Goal: Transaction & Acquisition: Purchase product/service

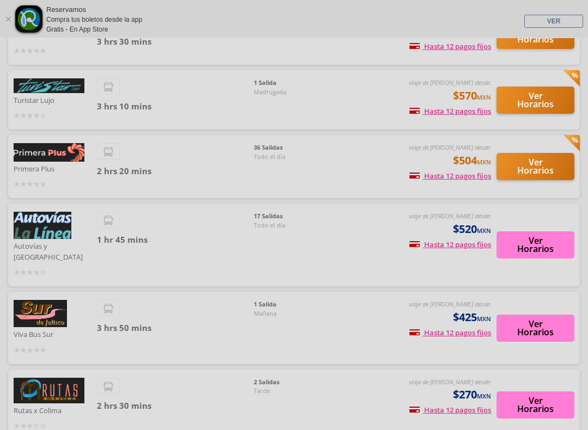
scroll to position [118, 0]
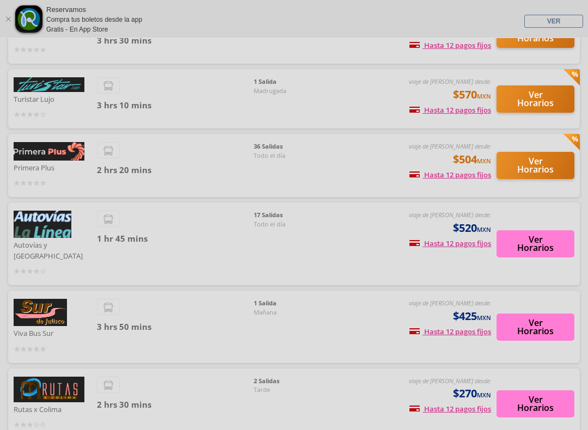
click at [542, 230] on button "Ver Horarios" at bounding box center [535, 243] width 78 height 27
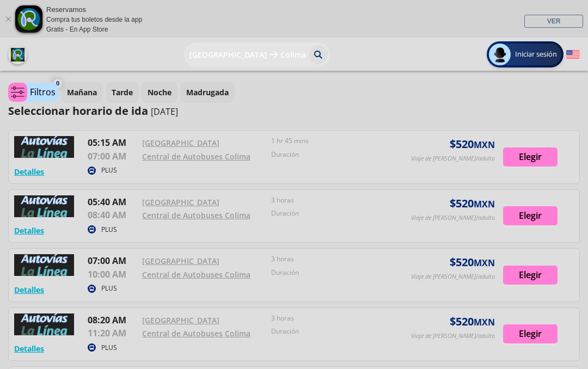
click at [535, 217] on div at bounding box center [294, 216] width 570 height 53
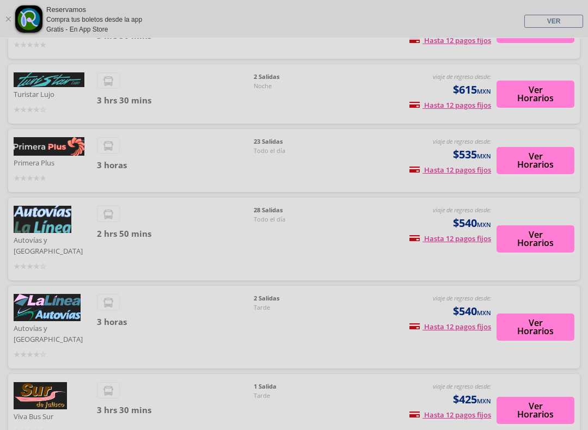
scroll to position [131, 0]
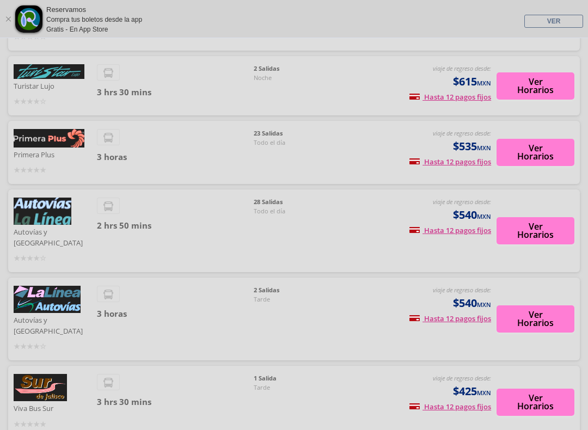
click at [555, 217] on button "Ver Horarios" at bounding box center [535, 230] width 78 height 27
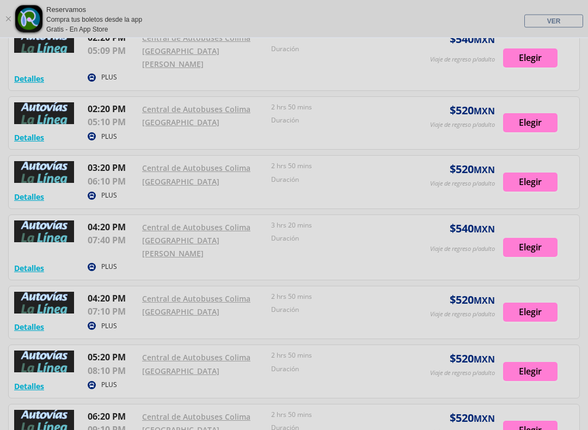
scroll to position [1278, 0]
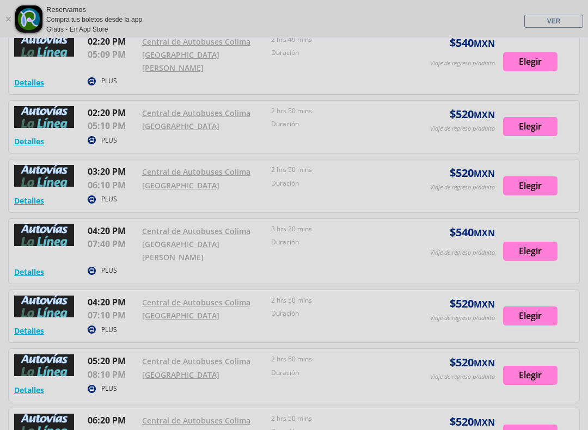
click at [578, 167] on div at bounding box center [294, 185] width 570 height 53
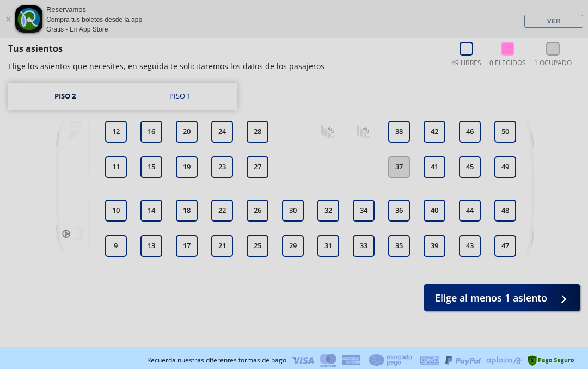
scroll to position [126, 0]
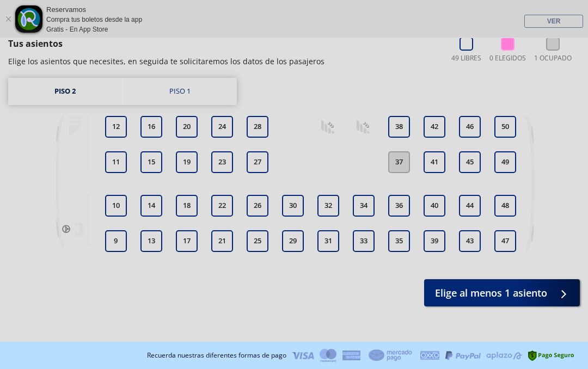
click at [392, 128] on button "38" at bounding box center [399, 127] width 22 height 22
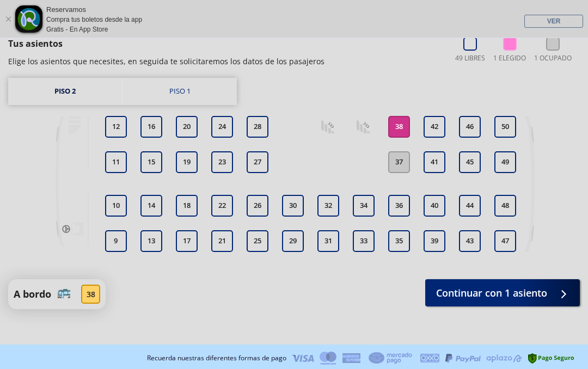
click at [493, 299] on span "Continuar con 1 asiento" at bounding box center [491, 293] width 111 height 15
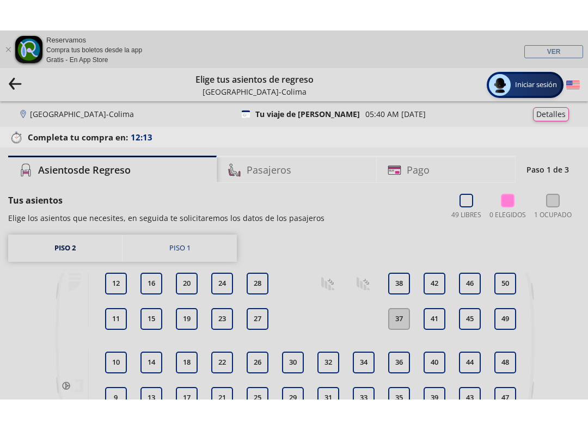
scroll to position [24, 0]
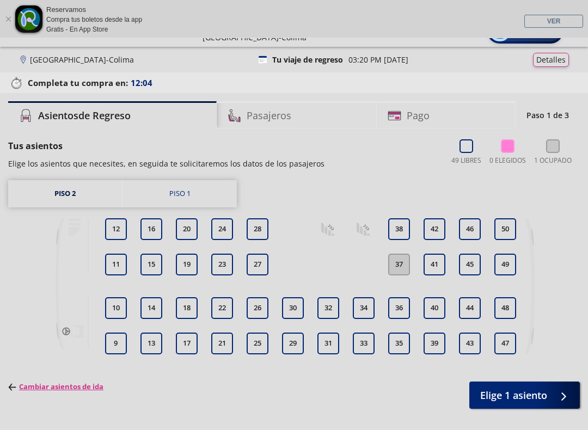
click at [396, 228] on button "38" at bounding box center [399, 229] width 22 height 22
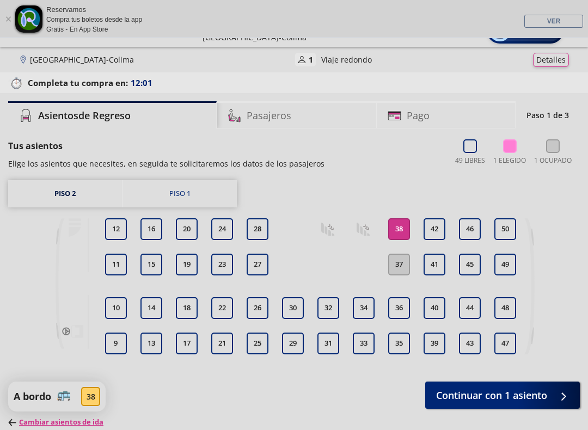
click at [542, 369] on span "Continuar con 1 asiento" at bounding box center [491, 395] width 111 height 15
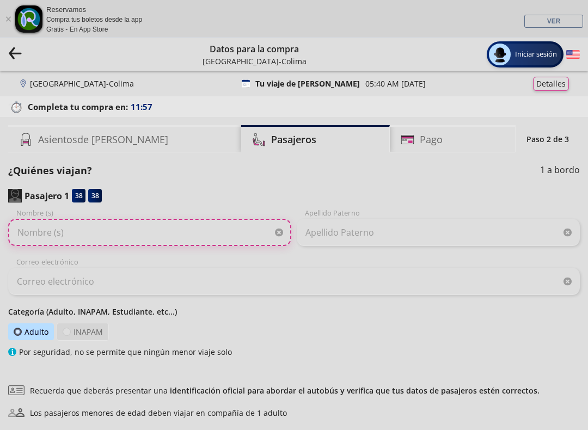
click at [271, 229] on input "Nombre (s)" at bounding box center [149, 232] width 283 height 27
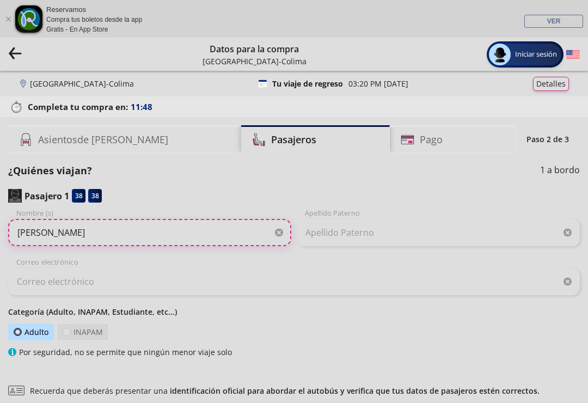
type input "[PERSON_NAME]"
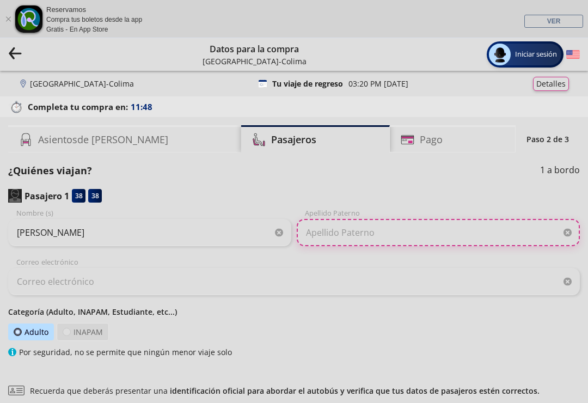
click at [357, 235] on input "Apellido Paterno" at bounding box center [438, 232] width 283 height 27
type input "Guerrero [PERSON_NAME]"
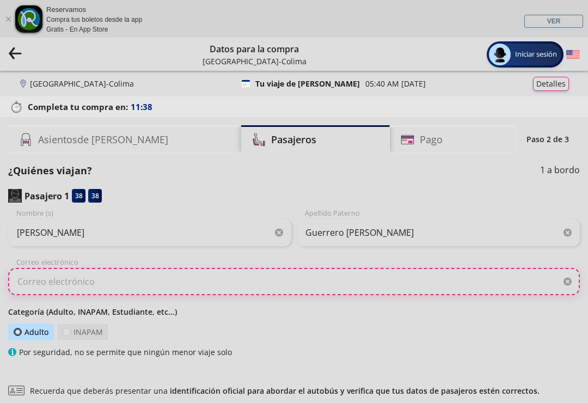
click at [219, 281] on input "Correo electrónico" at bounding box center [294, 281] width 572 height 27
type input "G"
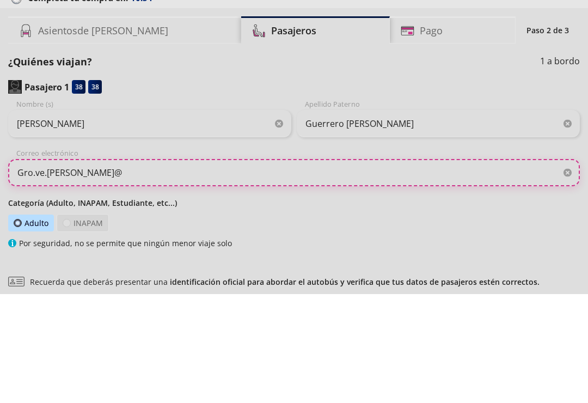
click at [26, 268] on input "Gro.ve.[PERSON_NAME]@" at bounding box center [294, 281] width 572 height 27
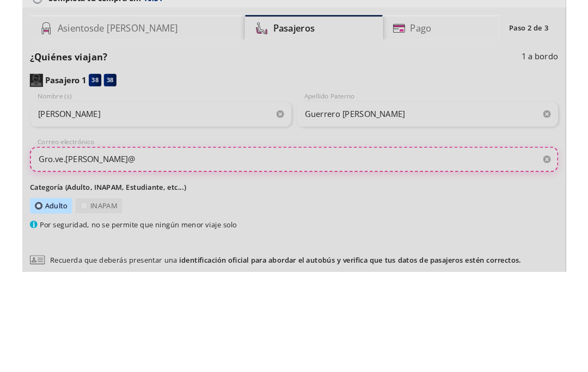
scroll to position [106, 0]
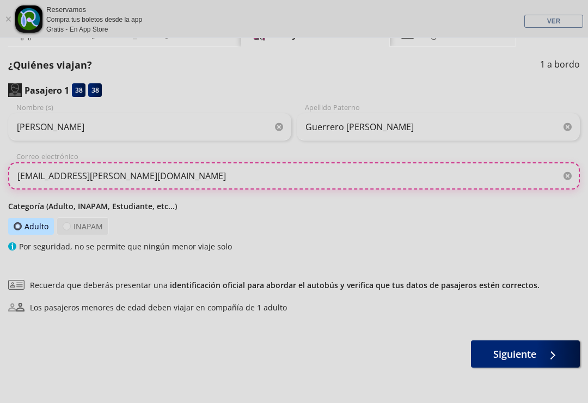
type input "[EMAIL_ADDRESS][PERSON_NAME][DOMAIN_NAME]"
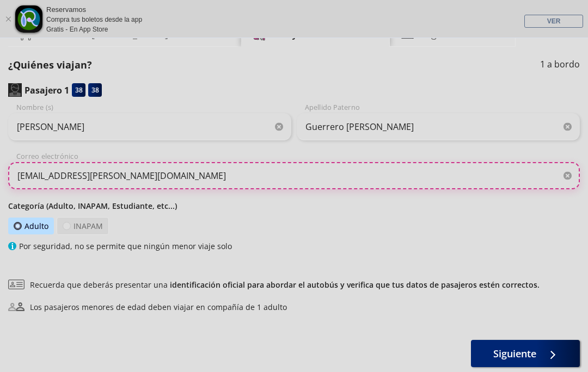
scroll to position [163, 0]
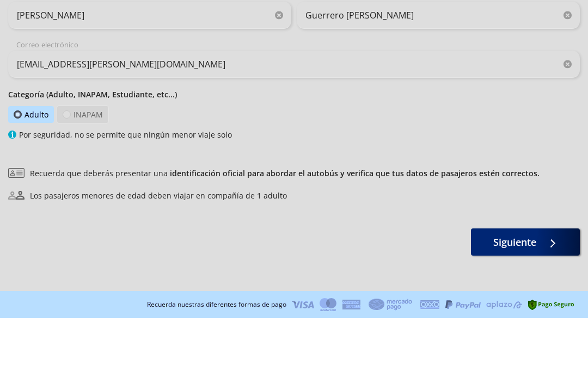
click at [518, 289] on span "Siguiente" at bounding box center [514, 296] width 43 height 15
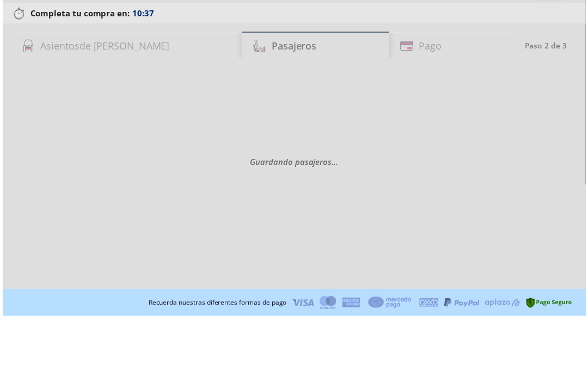
scroll to position [0, 0]
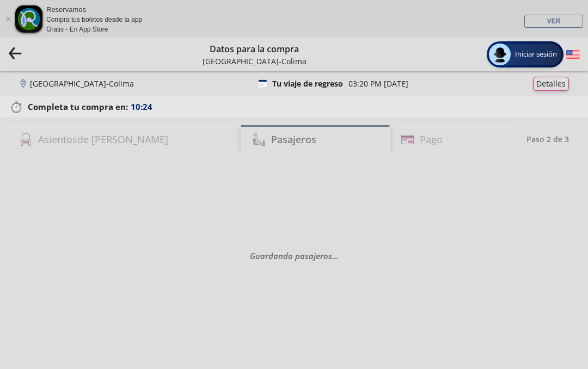
select select "MX"
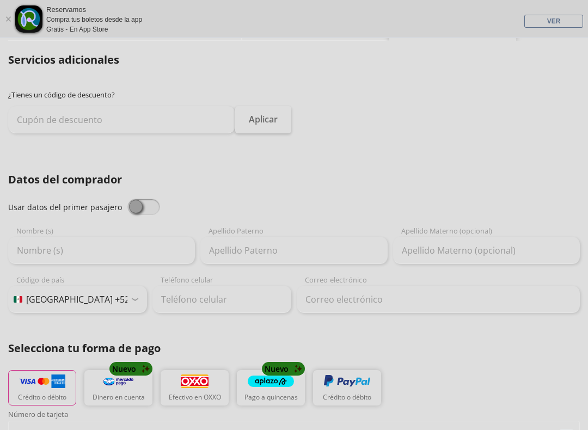
scroll to position [120, 0]
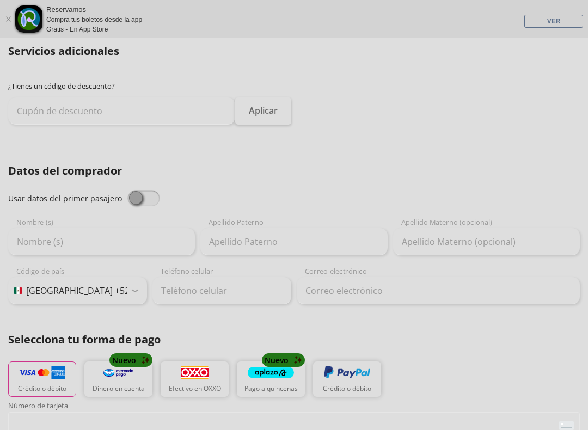
click at [137, 196] on span at bounding box center [143, 198] width 33 height 16
click at [127, 190] on input "checkbox" at bounding box center [127, 190] width 0 height 0
type input "[PERSON_NAME]"
type input "Guerrero [PERSON_NAME]"
type input "[EMAIL_ADDRESS][PERSON_NAME][DOMAIN_NAME]"
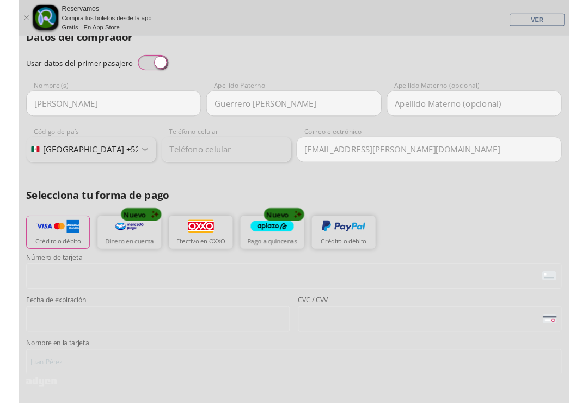
scroll to position [251, 0]
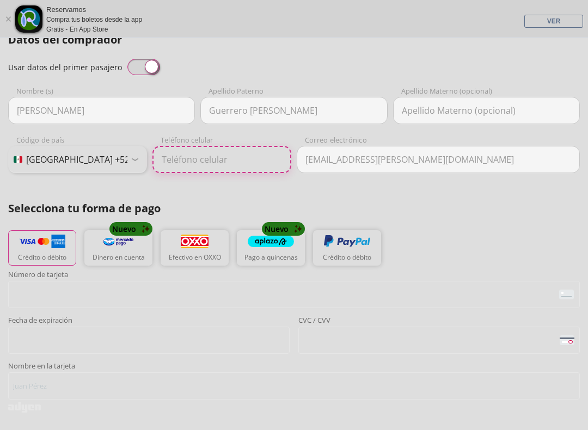
click at [251, 158] on input "Teléfono celular" at bounding box center [221, 159] width 139 height 27
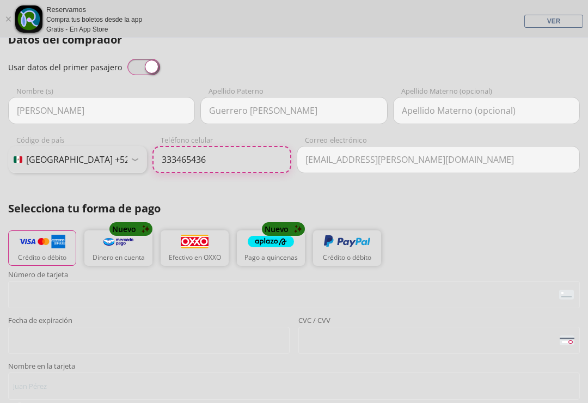
type input "33 3465 4365"
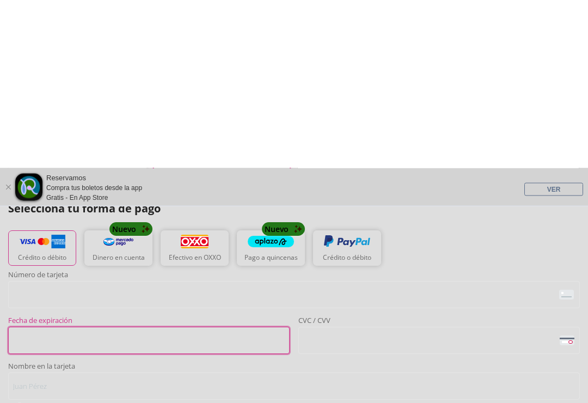
scroll to position [420, 0]
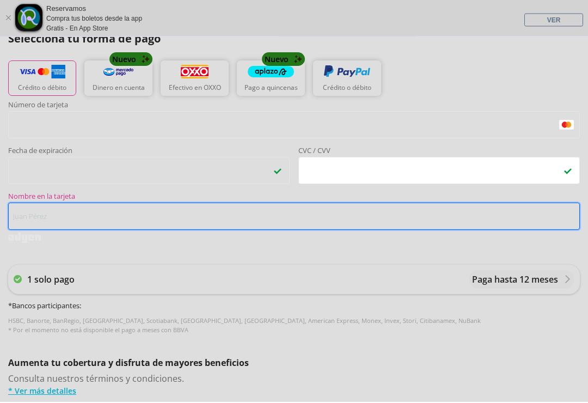
click at [263, 222] on input "Nombre en la tarjeta" at bounding box center [294, 217] width 572 height 27
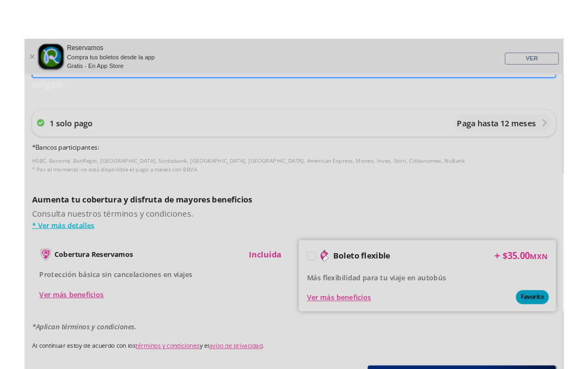
scroll to position [682, 0]
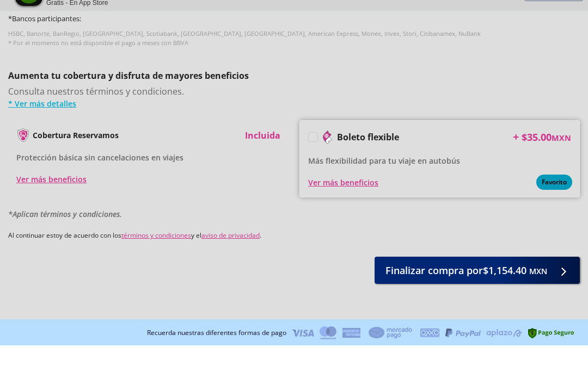
type input "[PERSON_NAME]"
click at [313, 159] on label at bounding box center [313, 163] width 9 height 9
click at [313, 162] on input "Boleto flexible" at bounding box center [312, 165] width 7 height 7
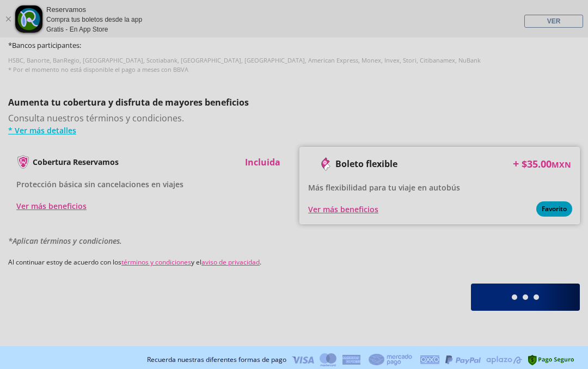
scroll to position [685, 0]
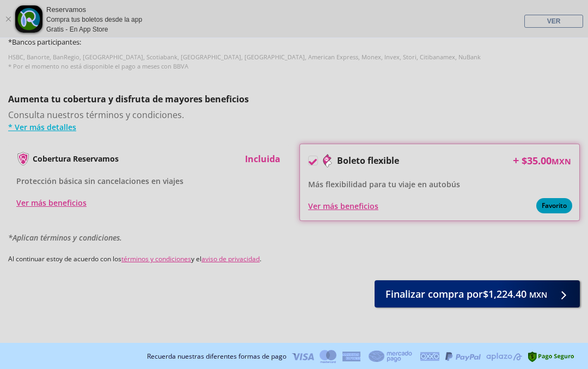
click at [316, 159] on icon at bounding box center [313, 162] width 8 height 6
click at [316, 159] on input "Boleto flexible" at bounding box center [312, 162] width 7 height 7
click at [486, 303] on button "Finalizar compra por $1,154.40 MXN" at bounding box center [477, 293] width 205 height 27
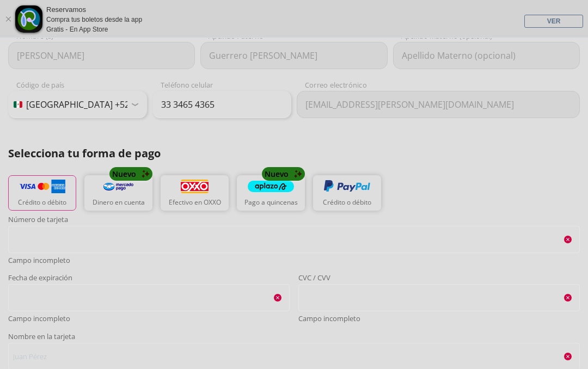
scroll to position [307, 0]
click at [47, 200] on p "Crédito o débito" at bounding box center [42, 202] width 48 height 10
click at [52, 186] on img "button" at bounding box center [42, 186] width 46 height 16
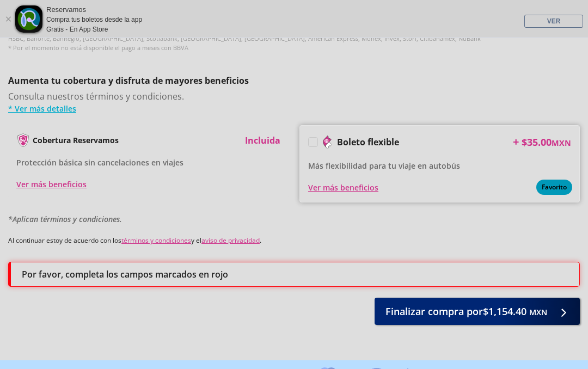
scroll to position [746, 0]
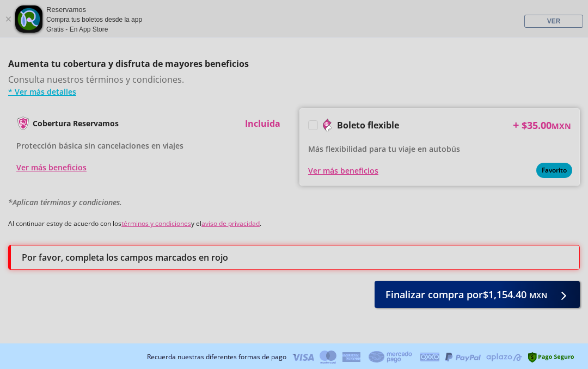
click at [425, 296] on span "Finalizar compra por $1,154.40 MXN" at bounding box center [466, 294] width 162 height 15
click at [359, 254] on div "Por favor, completa los campos marcados en rojo" at bounding box center [295, 257] width 547 height 13
click at [351, 256] on div "Por favor, completa los campos marcados en rojo" at bounding box center [295, 257] width 547 height 13
click at [241, 263] on div "Por favor, completa los campos marcados en rojo" at bounding box center [294, 257] width 572 height 25
click at [311, 122] on label at bounding box center [313, 125] width 9 height 9
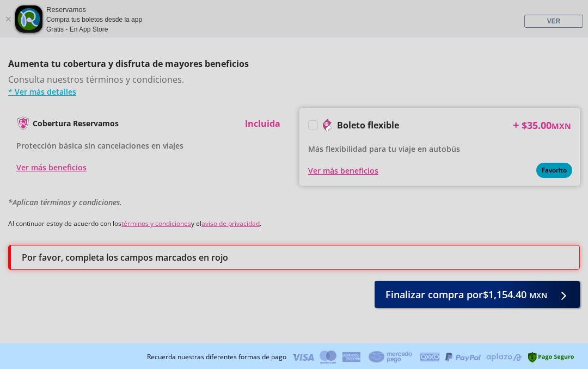
click at [311, 124] on input "Boleto flexible" at bounding box center [312, 127] width 7 height 7
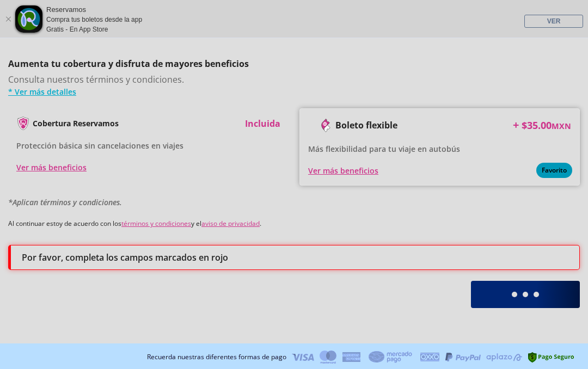
scroll to position [721, 0]
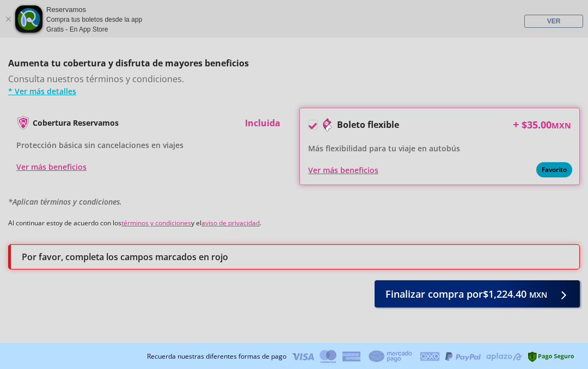
click at [416, 291] on span "Finalizar compra por $1,224.40 MXN" at bounding box center [466, 294] width 162 height 15
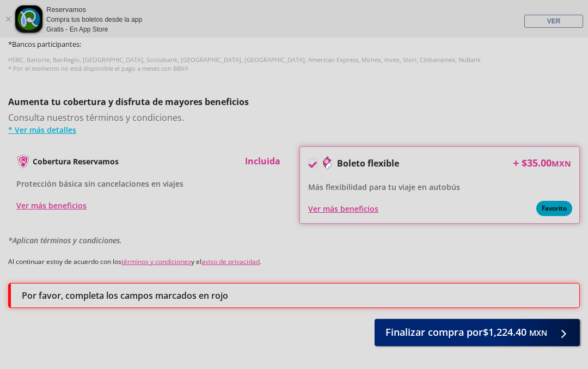
click at [416, 328] on span "Finalizar compra por $1,224.40 MXN" at bounding box center [466, 332] width 162 height 15
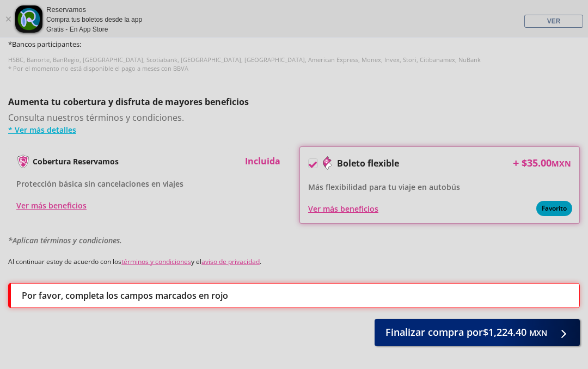
scroll to position [758, 0]
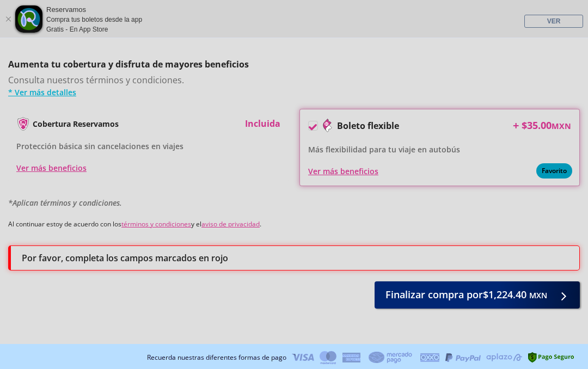
click at [309, 124] on icon at bounding box center [313, 127] width 8 height 8
click at [309, 124] on input "Boleto flexible" at bounding box center [312, 127] width 7 height 7
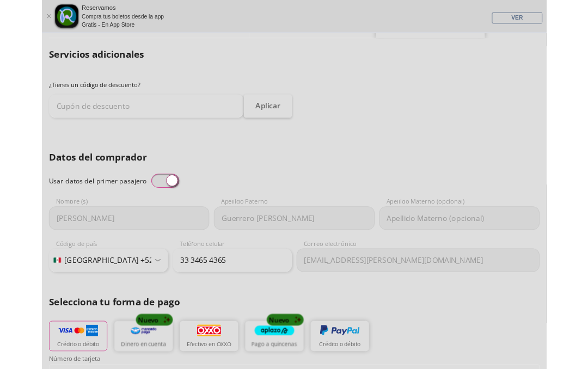
scroll to position [0, 0]
